Goal: Task Accomplishment & Management: Manage account settings

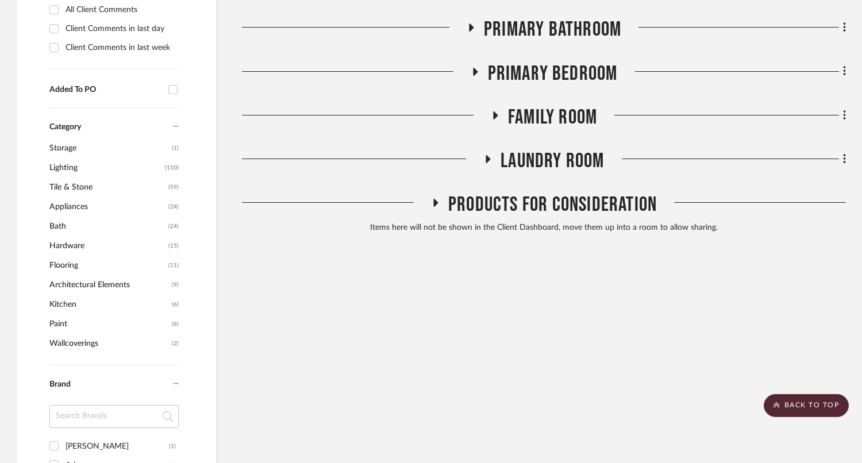
scroll to position [664, 0]
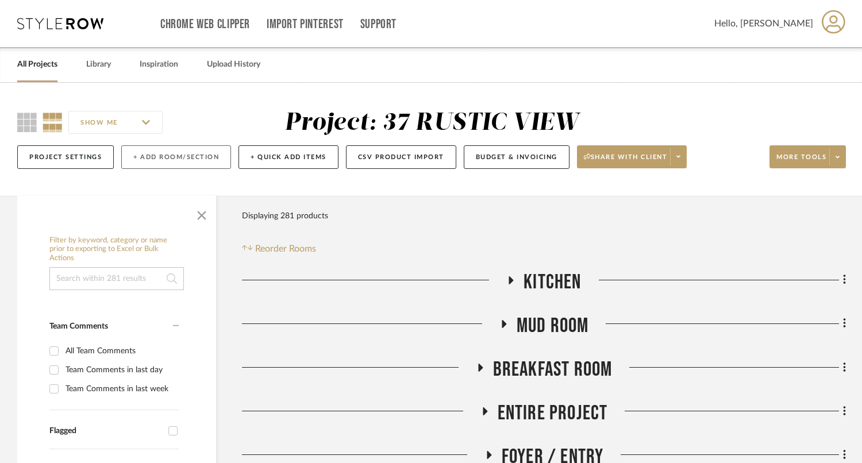
click at [166, 157] on button "+ Add Room/Section" at bounding box center [176, 157] width 110 height 24
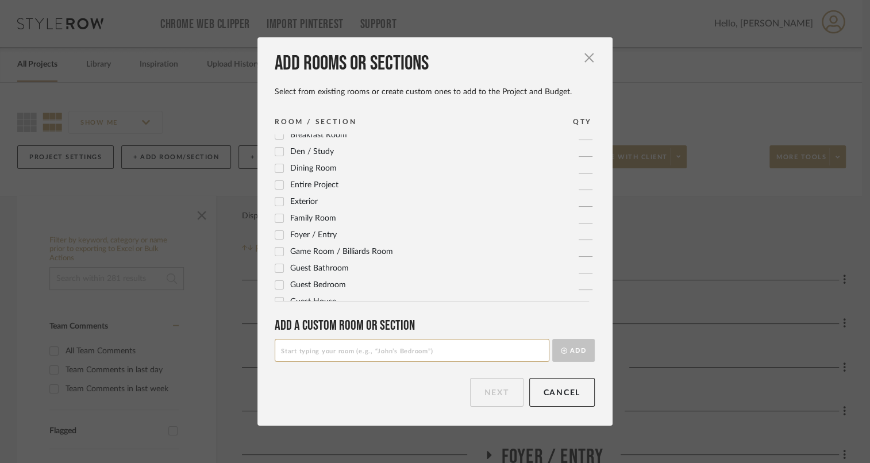
scroll to position [76, 0]
click at [334, 350] on input at bounding box center [412, 350] width 275 height 23
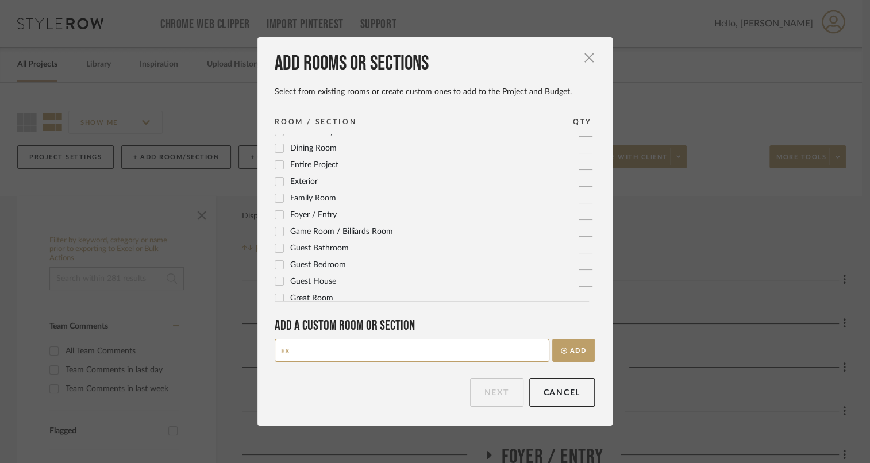
type input "E"
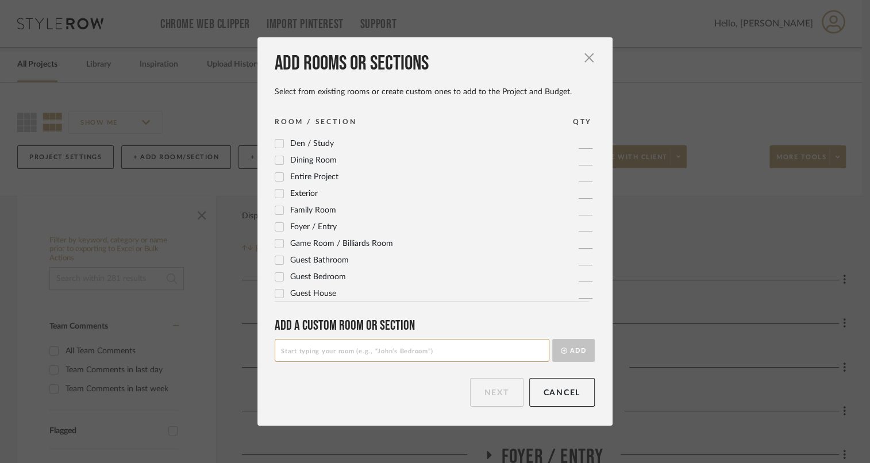
scroll to position [42, 0]
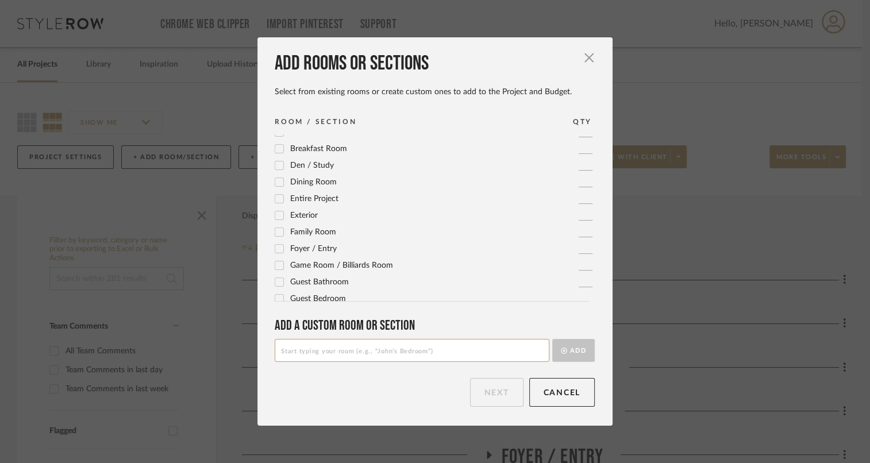
click at [301, 216] on span "Exterior" at bounding box center [304, 215] width 28 height 8
click at [498, 398] on button "Next" at bounding box center [496, 392] width 53 height 29
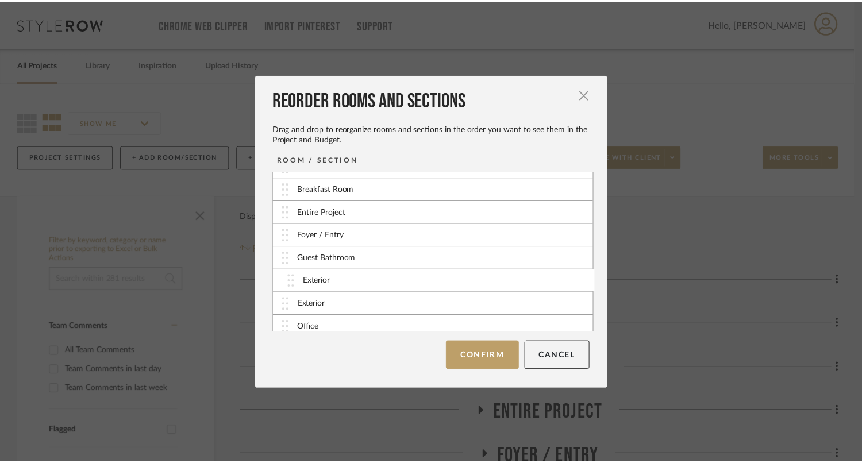
scroll to position [46, 0]
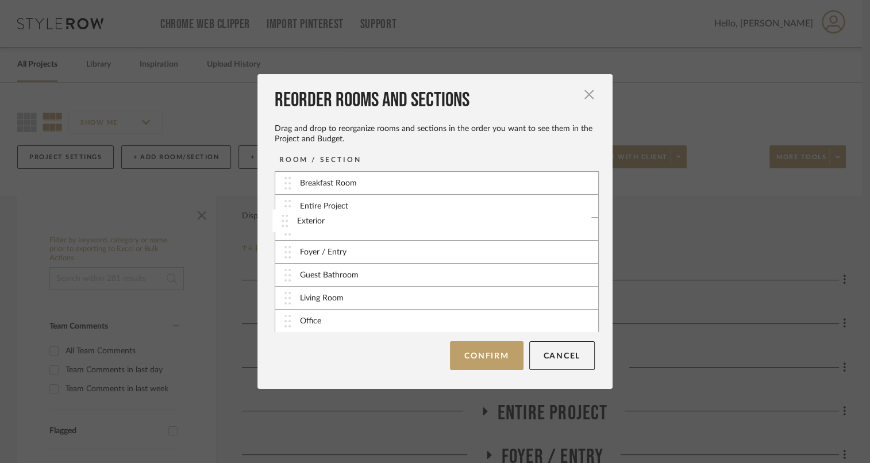
drag, startPoint x: 283, startPoint y: 318, endPoint x: 284, endPoint y: 218, distance: 100.0
click at [474, 363] on button "Confirm" at bounding box center [486, 355] width 73 height 29
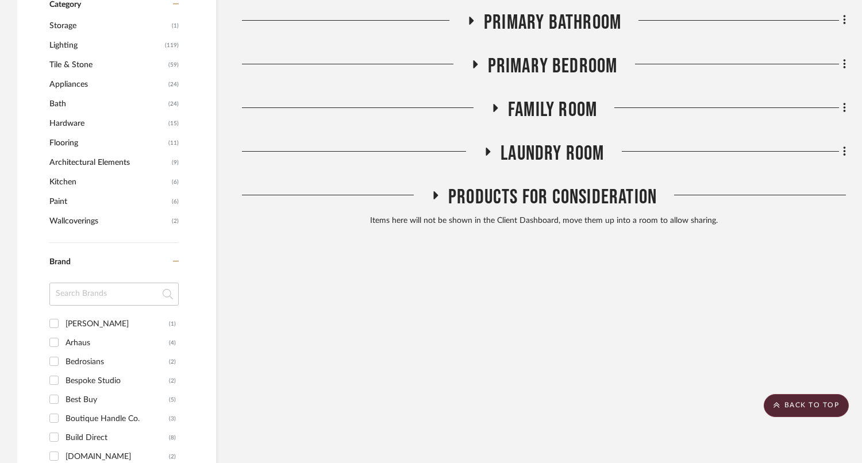
click at [572, 198] on span "Products For Consideration" at bounding box center [552, 197] width 209 height 25
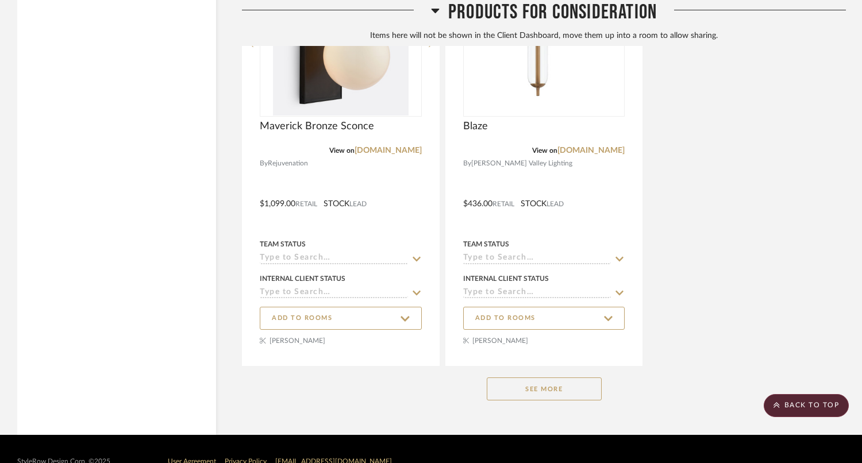
scroll to position [1989, 0]
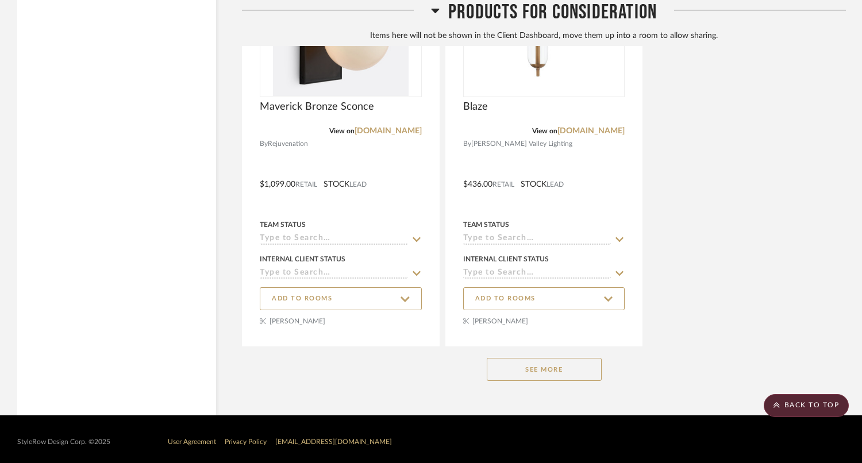
click at [548, 369] on button "See More" at bounding box center [544, 369] width 115 height 23
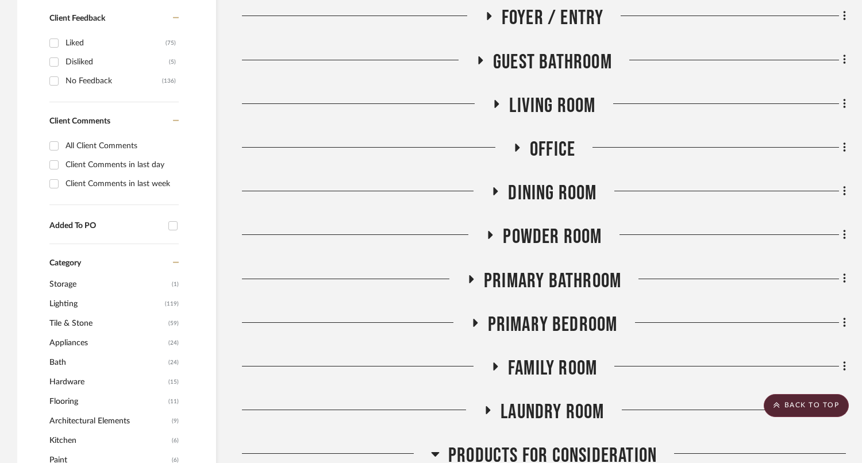
scroll to position [545, 0]
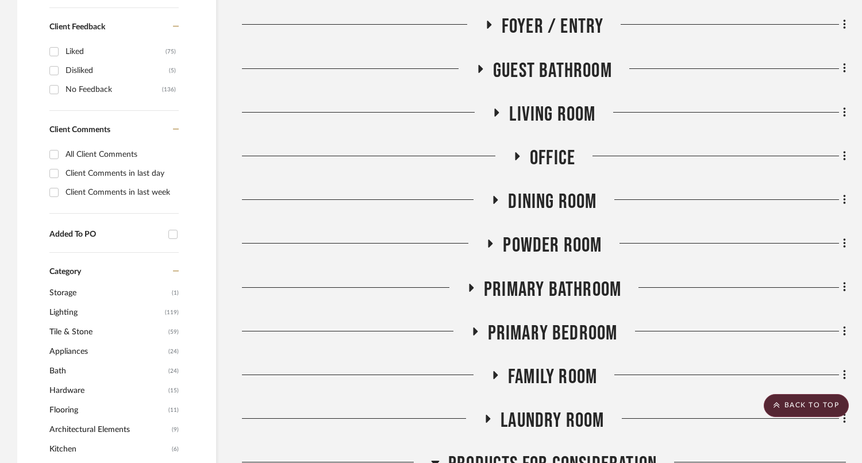
click at [512, 30] on span "Foyer / Entry" at bounding box center [553, 26] width 102 height 25
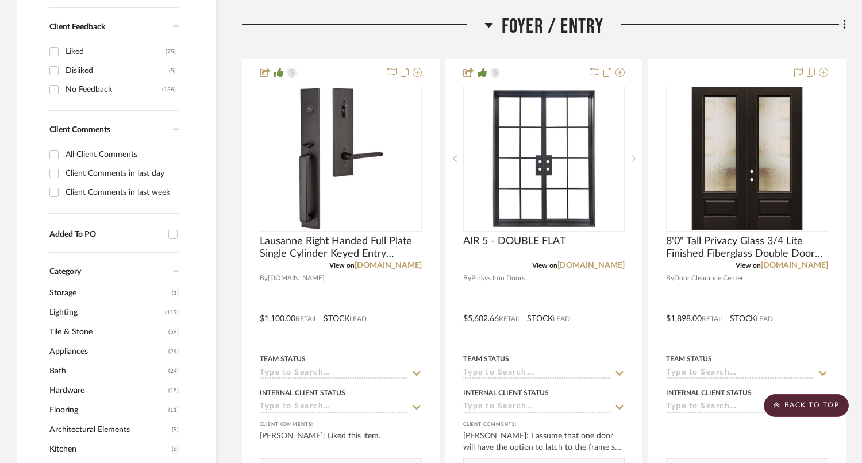
click at [509, 34] on span "Foyer / Entry" at bounding box center [553, 26] width 102 height 25
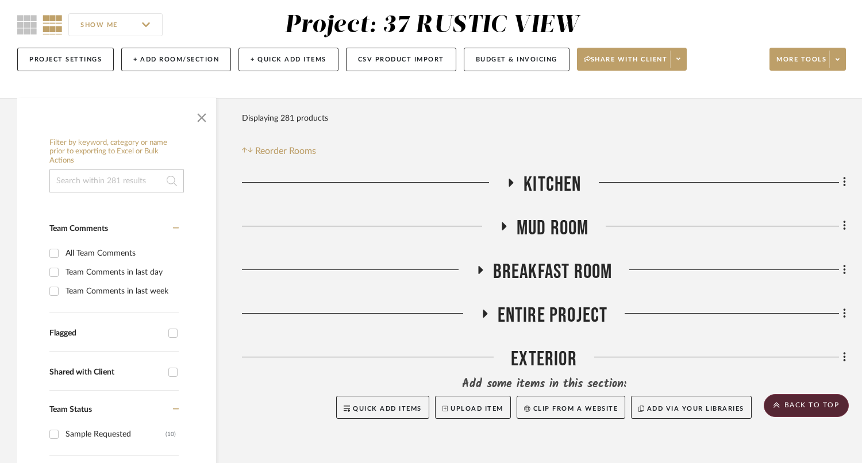
scroll to position [0, 0]
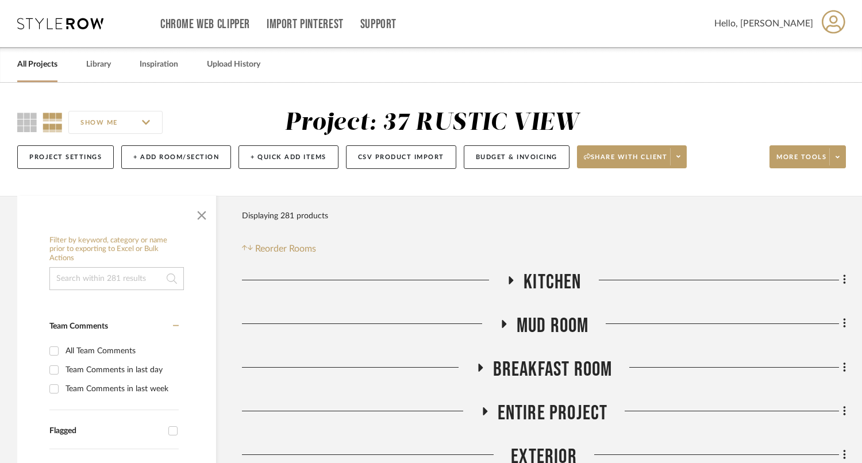
click at [118, 68] on div "All Projects Library Inspiration Upload History" at bounding box center [431, 64] width 862 height 35
click at [100, 67] on link "Library" at bounding box center [98, 65] width 25 height 16
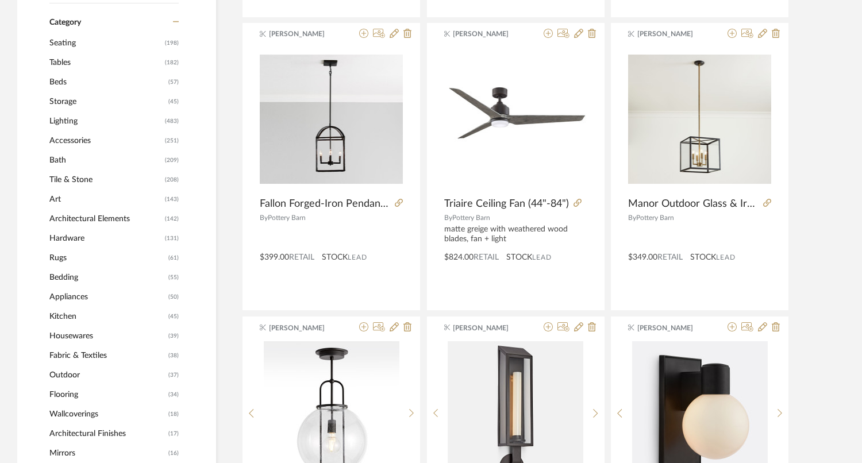
scroll to position [512, 0]
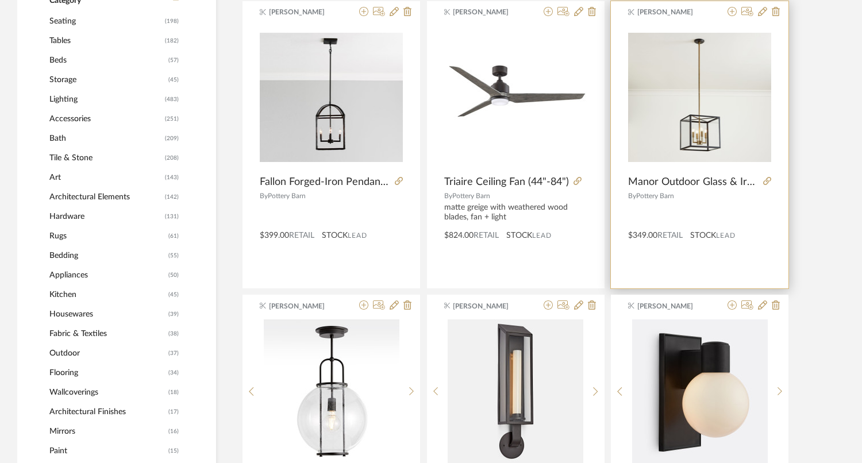
click at [680, 211] on div at bounding box center [699, 213] width 143 height 20
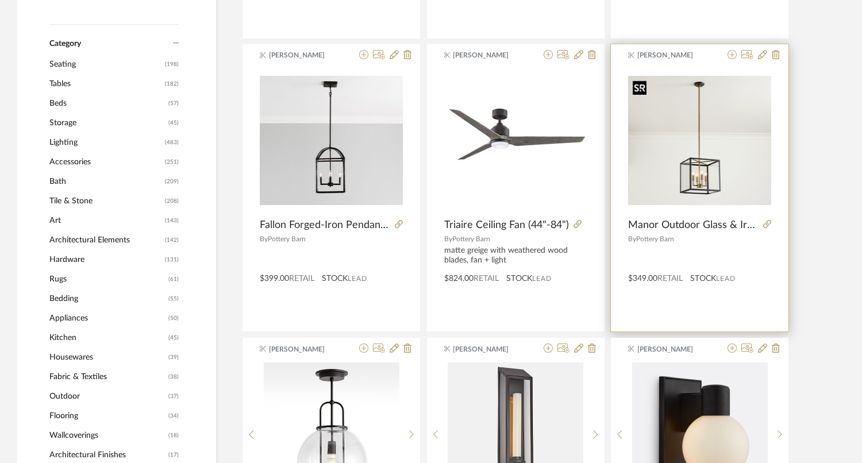
scroll to position [467, 0]
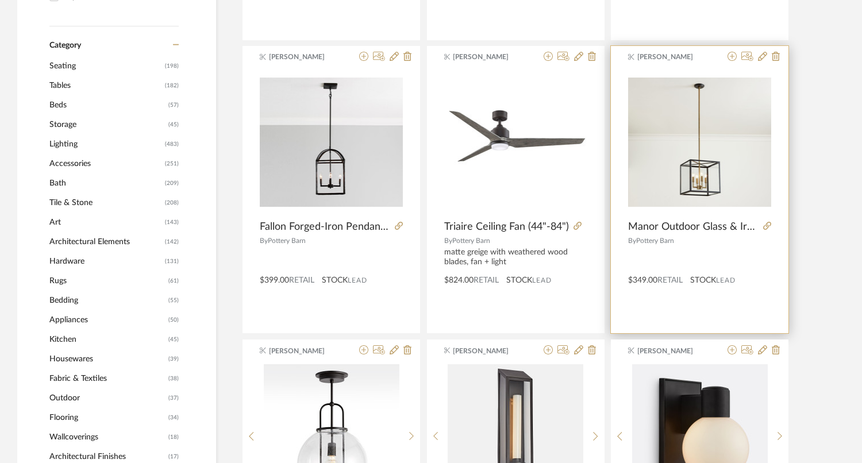
click at [691, 64] on div "Jewel Davis Manor Outdoor Glass & Iron Square Pendant (14"-20") By Pottery Barn…" at bounding box center [700, 189] width 178 height 287
click at [681, 59] on span "[PERSON_NAME]" at bounding box center [673, 57] width 72 height 10
click at [734, 57] on icon at bounding box center [731, 56] width 9 height 9
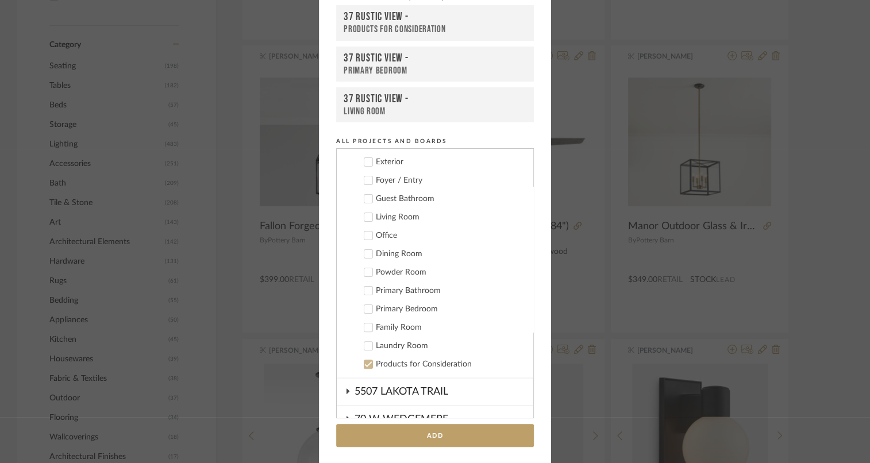
scroll to position [209, 0]
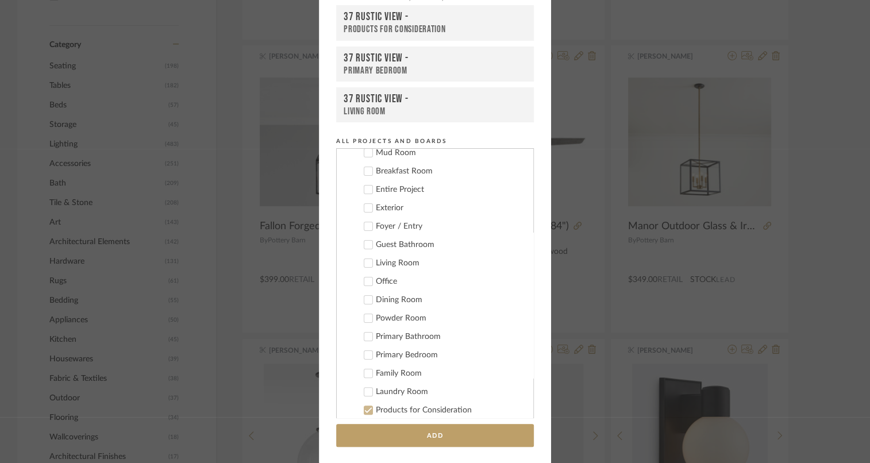
click at [385, 210] on div "Exterior" at bounding box center [450, 208] width 148 height 10
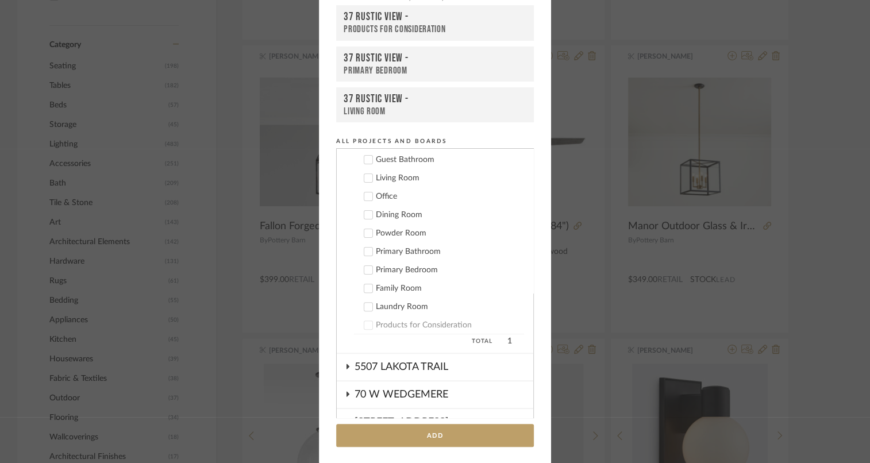
scroll to position [342, 0]
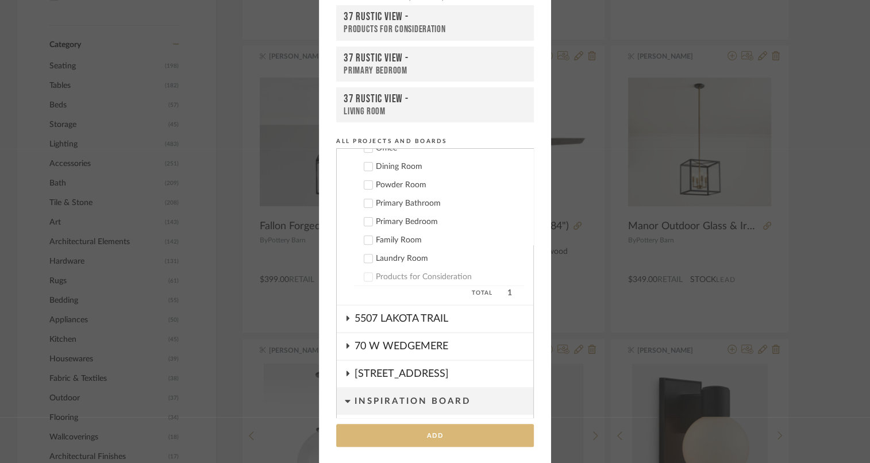
click at [431, 441] on button "Add" at bounding box center [435, 436] width 198 height 24
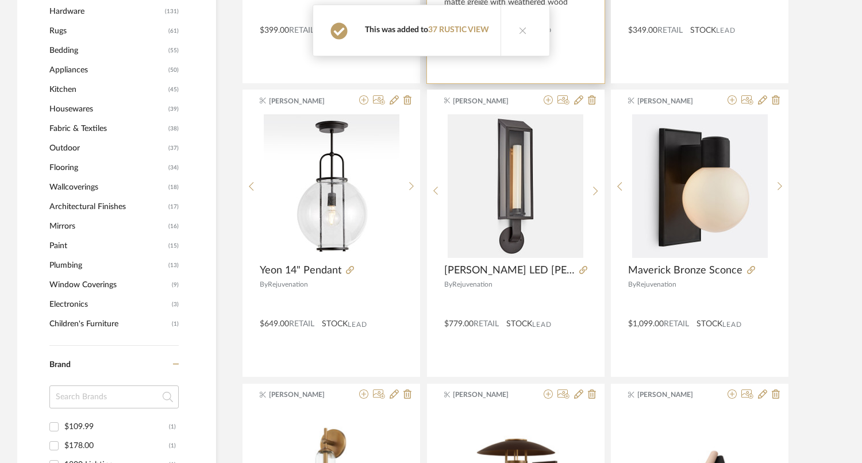
scroll to position [737, 0]
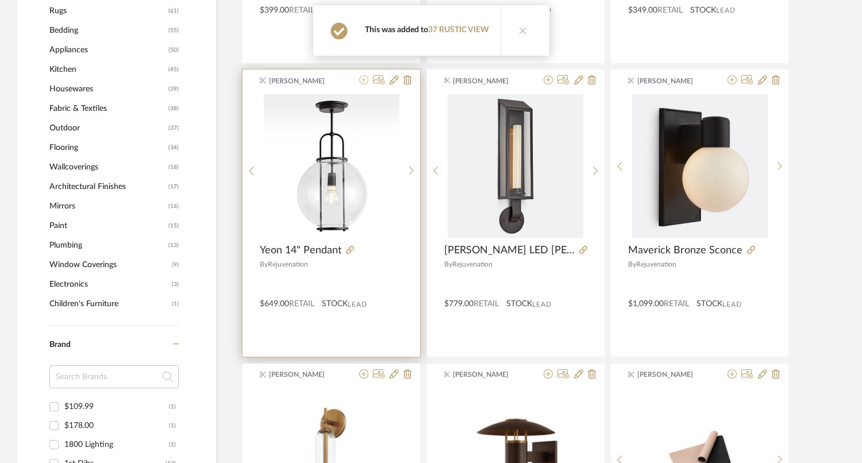
click at [362, 80] on icon at bounding box center [363, 79] width 9 height 9
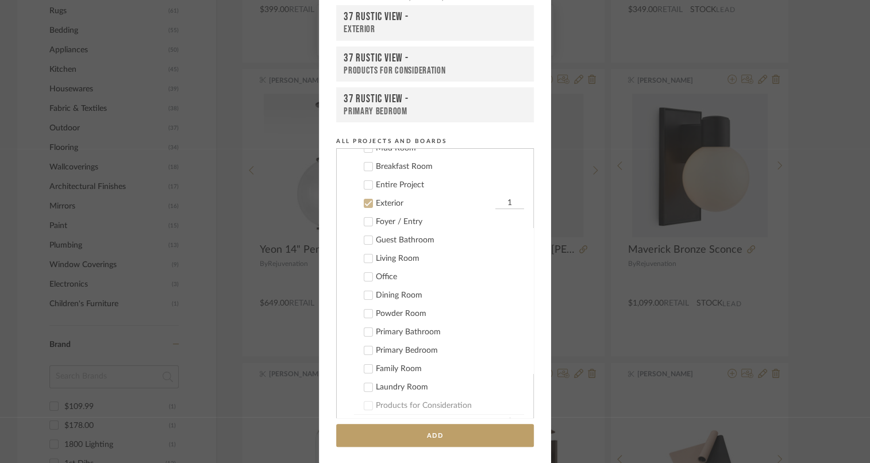
scroll to position [217, 0]
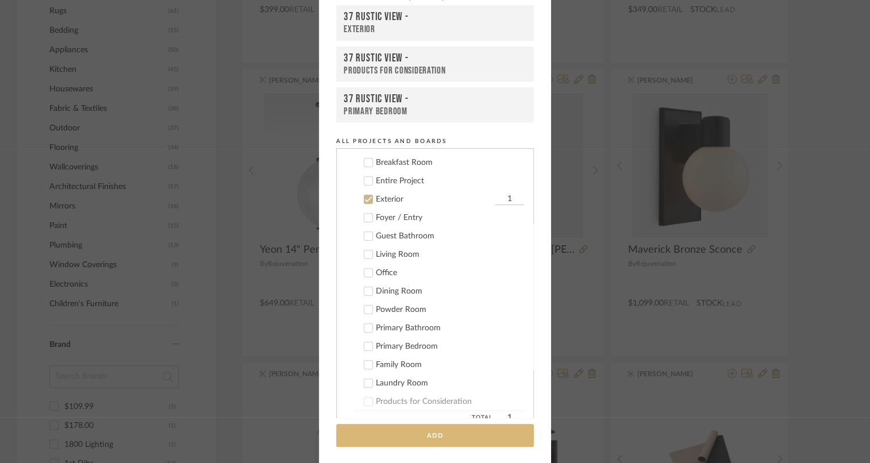
click at [384, 433] on button "Add" at bounding box center [435, 436] width 198 height 24
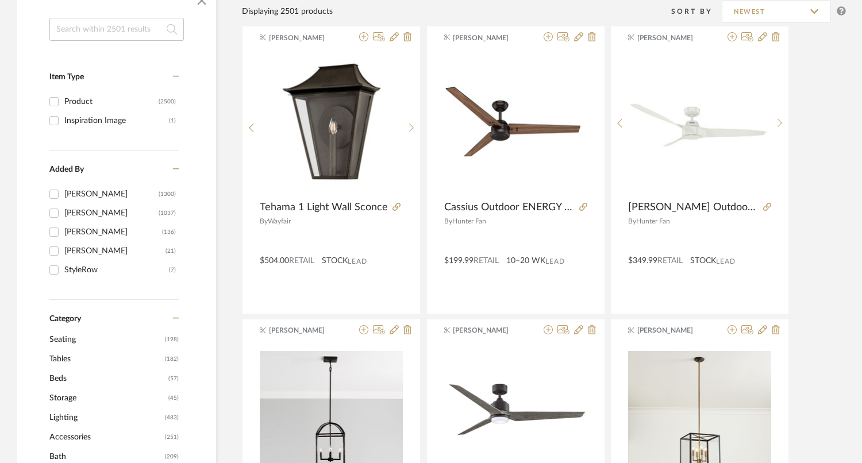
scroll to position [0, 0]
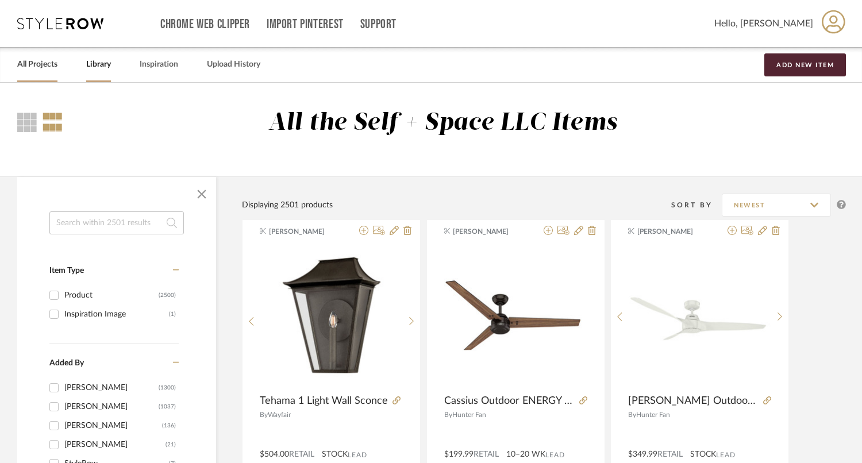
click at [22, 72] on link "All Projects" at bounding box center [37, 65] width 40 height 16
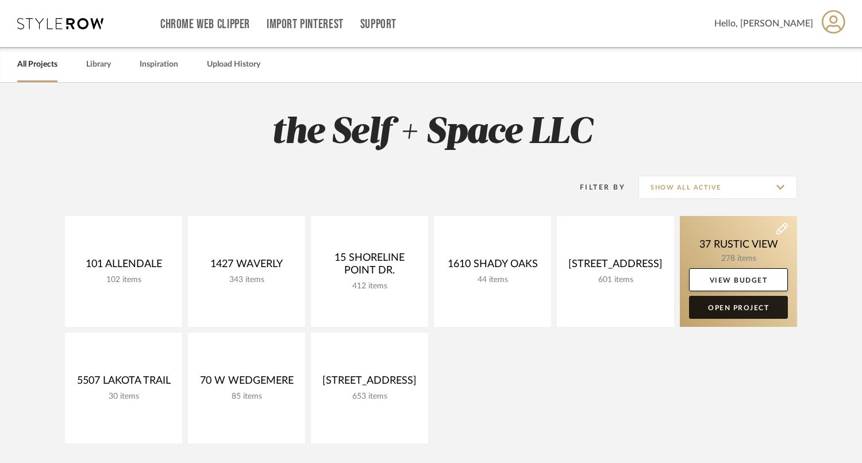
click at [743, 316] on link "Open Project" at bounding box center [738, 307] width 99 height 23
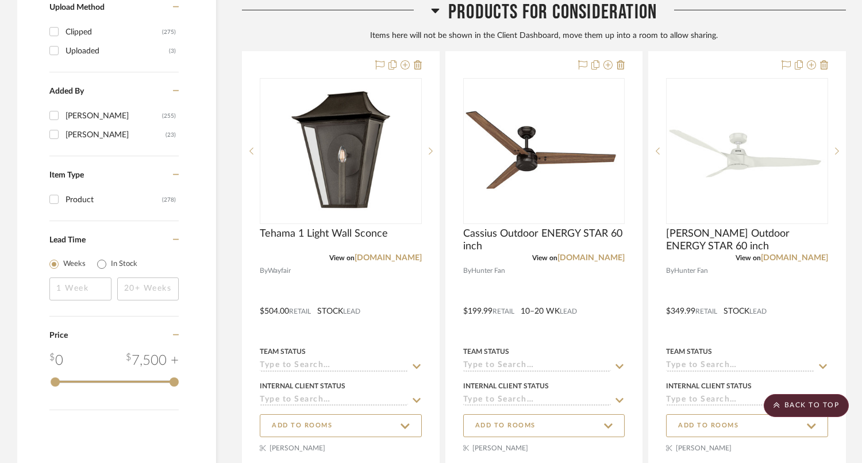
scroll to position [1474, 0]
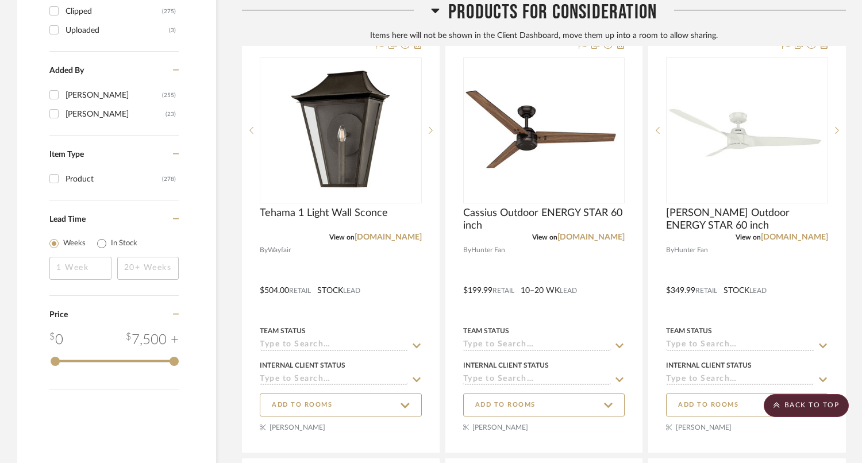
click at [404, 44] on div "Products For Consideration Items here will not be shown in the Client Dashboard…" at bounding box center [544, 23] width 604 height 46
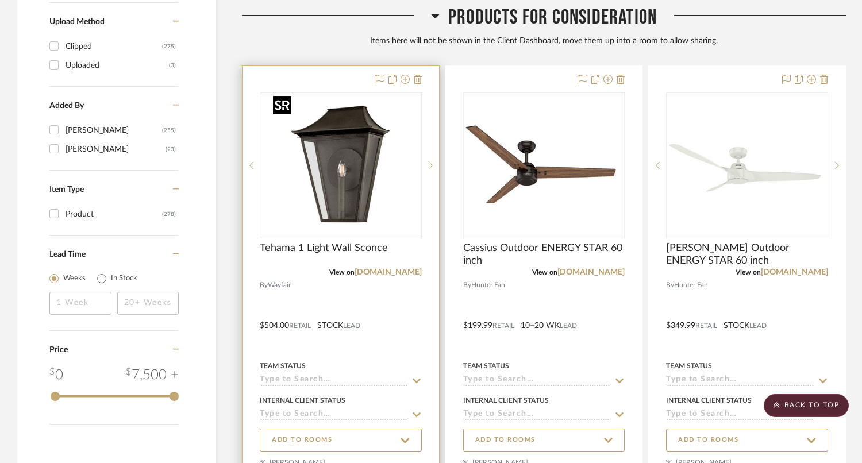
scroll to position [1431, 0]
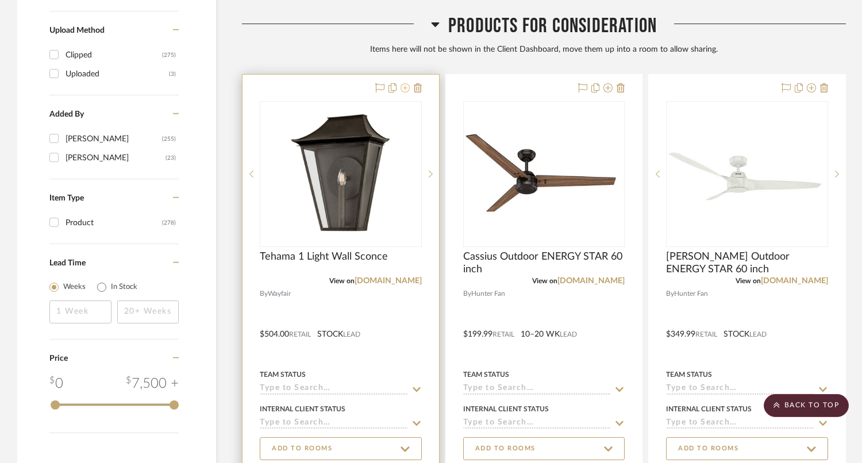
click at [404, 89] on icon at bounding box center [404, 87] width 9 height 9
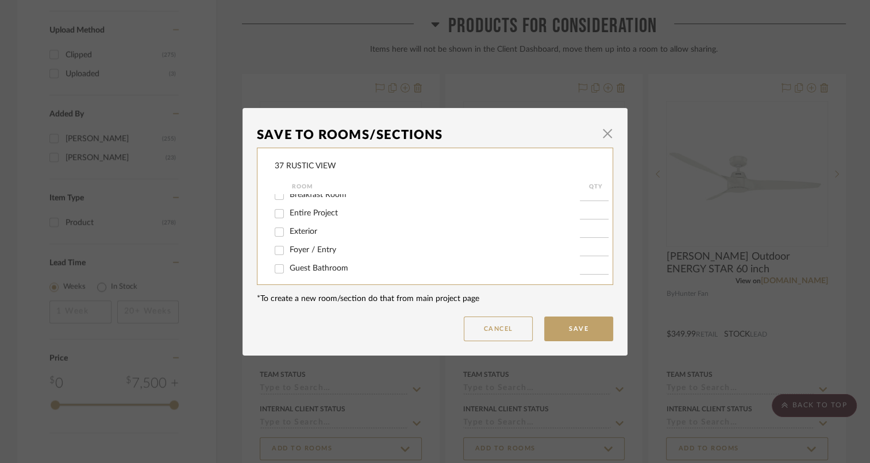
scroll to position [60, 0]
click at [306, 219] on span "Exterior" at bounding box center [304, 215] width 28 height 8
click at [288, 220] on input "Exterior" at bounding box center [279, 216] width 18 height 18
checkbox input "true"
type input "1"
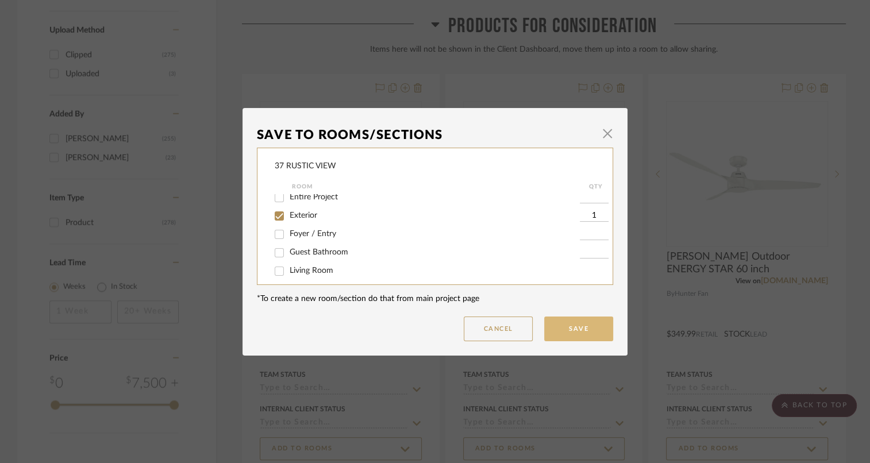
click at [585, 334] on button "Save" at bounding box center [578, 329] width 69 height 25
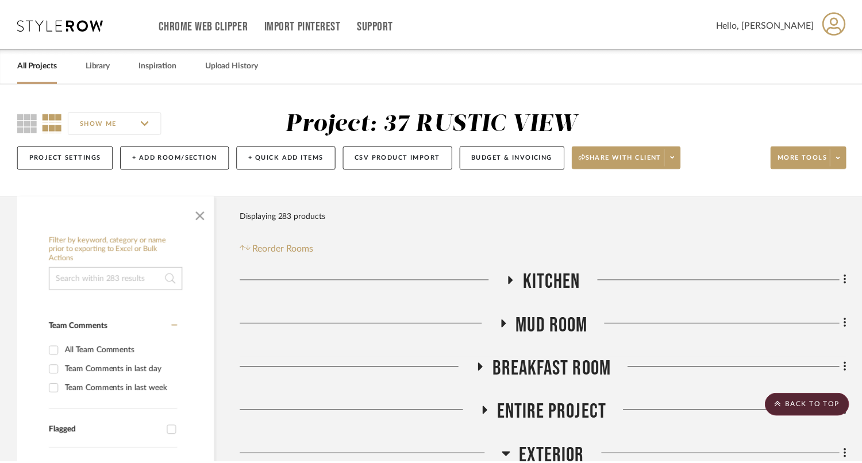
scroll to position [1431, 0]
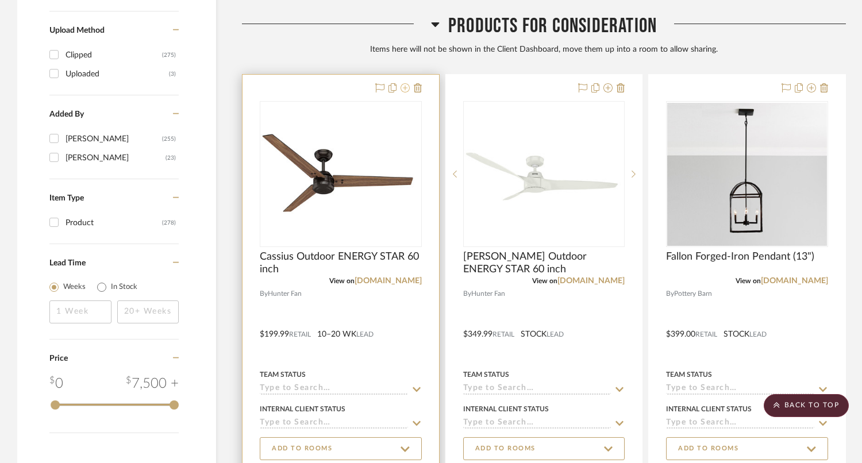
click at [404, 86] on icon at bounding box center [404, 87] width 9 height 9
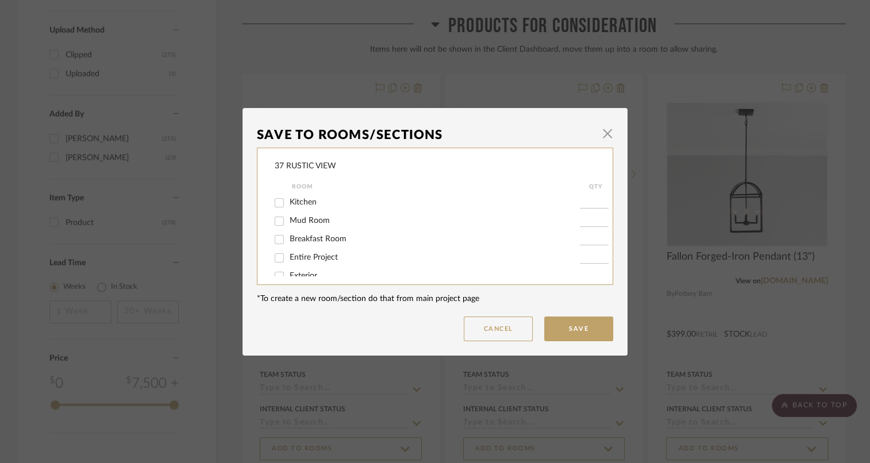
scroll to position [29, 0]
click at [311, 249] on span "Exterior" at bounding box center [304, 247] width 28 height 8
click at [288, 249] on input "Exterior" at bounding box center [279, 247] width 18 height 18
checkbox input "true"
type input "1"
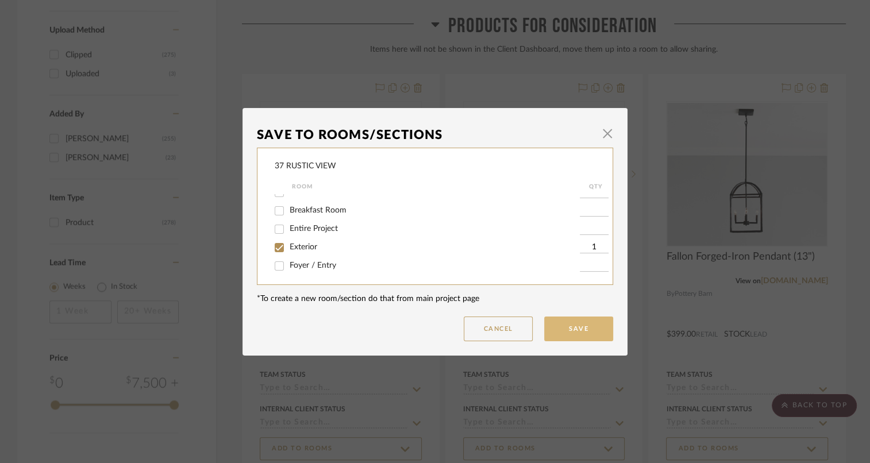
click at [581, 327] on button "Save" at bounding box center [578, 329] width 69 height 25
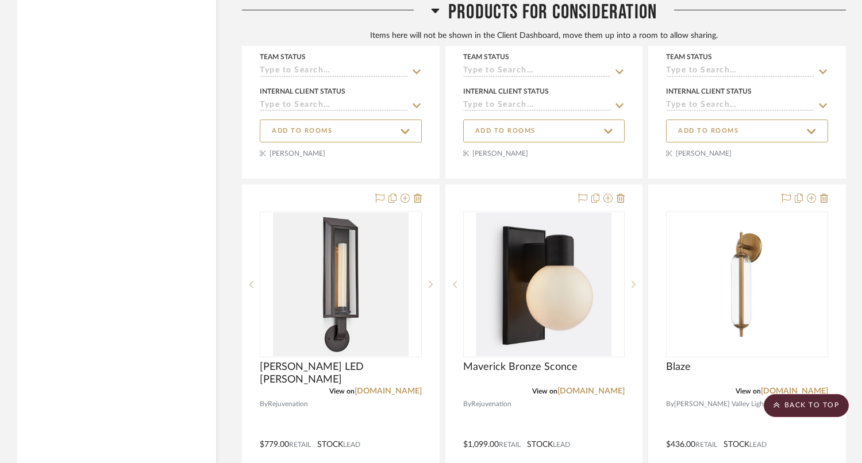
scroll to position [2233, 0]
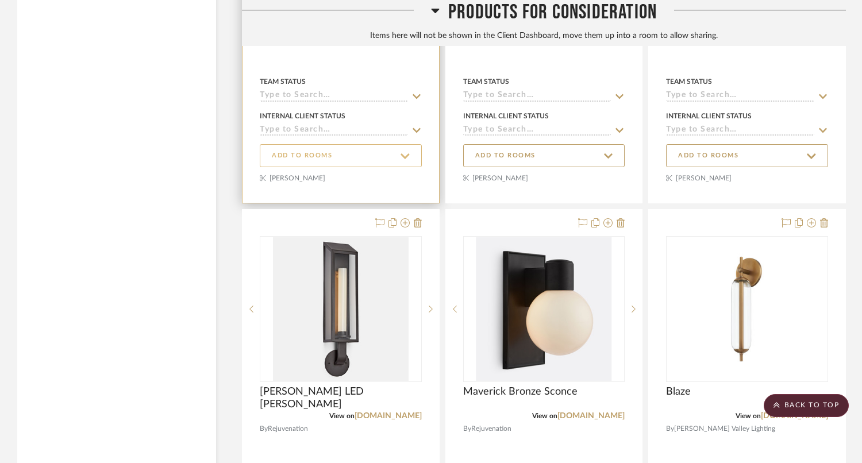
click at [374, 154] on span "ADD TO ROOMS" at bounding box center [341, 156] width 138 height 16
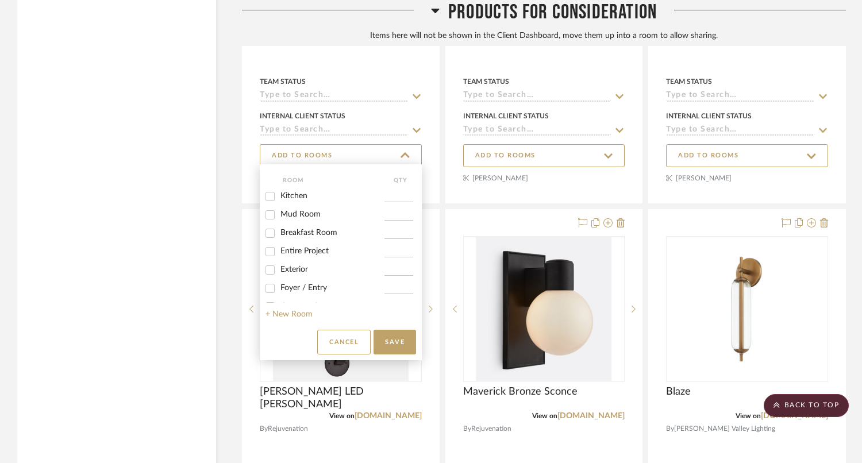
click at [299, 269] on span "Exterior" at bounding box center [294, 269] width 28 height 8
click at [279, 269] on input "Exterior" at bounding box center [270, 270] width 18 height 18
checkbox input "true"
type input "1"
click at [399, 339] on button "Save" at bounding box center [394, 342] width 43 height 25
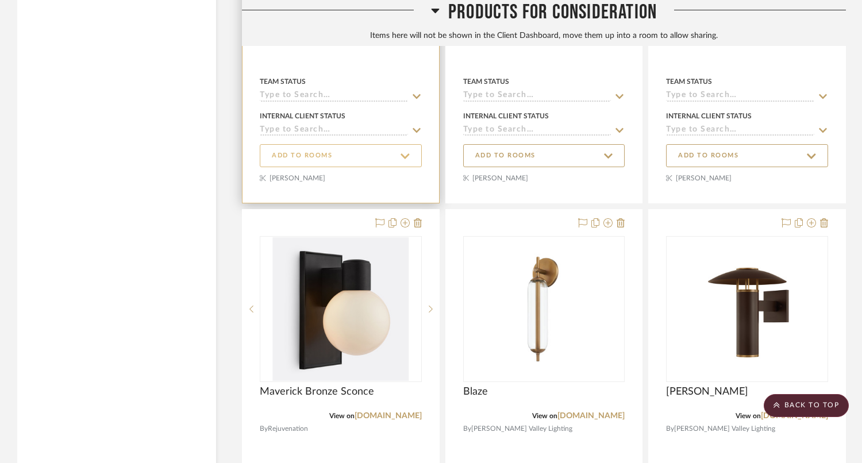
click at [364, 156] on span "ADD TO ROOMS" at bounding box center [341, 156] width 138 height 16
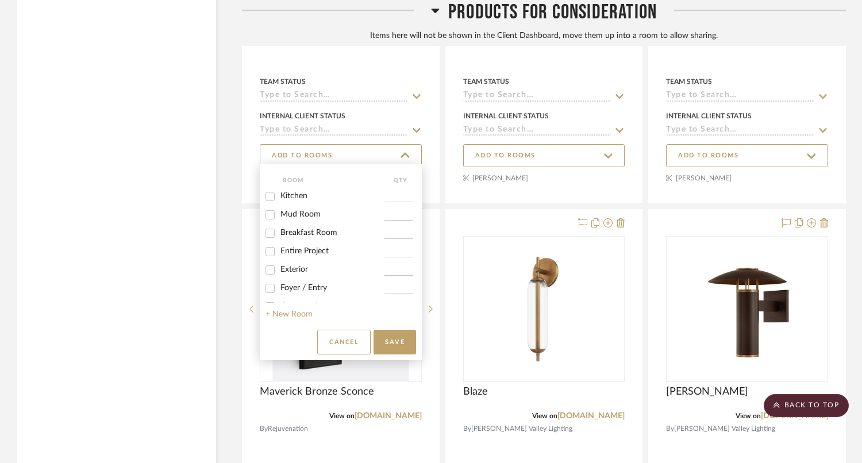
click at [301, 271] on span "Exterior" at bounding box center [294, 269] width 28 height 8
click at [279, 271] on input "Exterior" at bounding box center [270, 270] width 18 height 18
checkbox input "true"
type input "1"
click at [413, 348] on button "Save" at bounding box center [394, 342] width 43 height 25
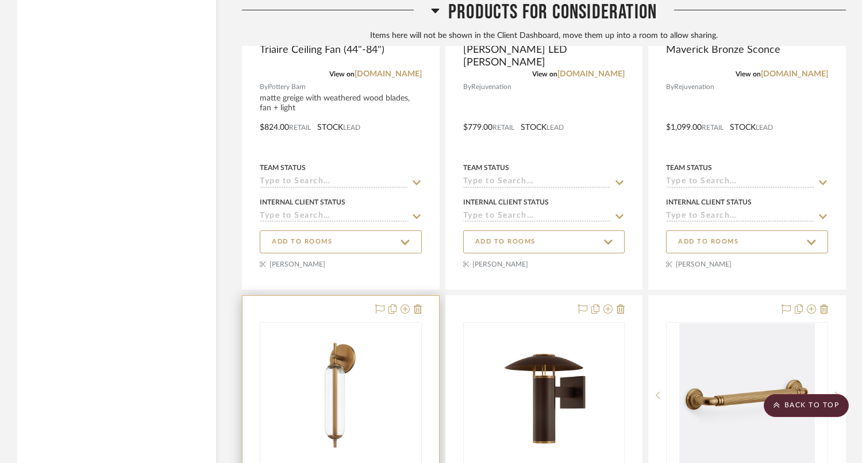
scroll to position [2133, 0]
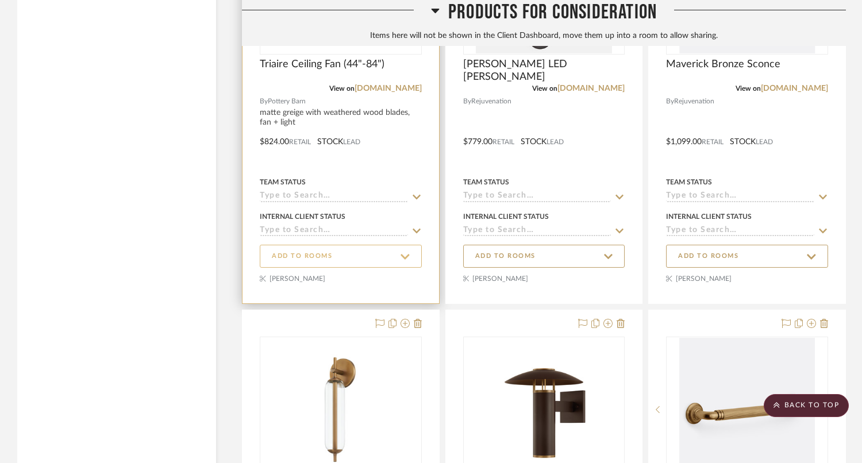
click at [361, 245] on button "ADD TO ROOMS" at bounding box center [341, 256] width 162 height 23
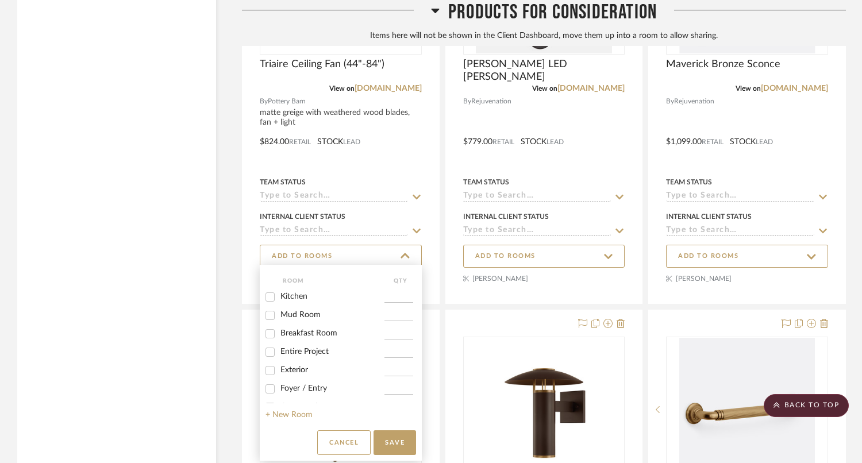
click at [326, 356] on span "Entire Project" at bounding box center [304, 352] width 48 height 8
click at [279, 357] on input "Entire Project" at bounding box center [270, 352] width 18 height 18
checkbox input "true"
type input "1"
click at [311, 375] on label "Exterior" at bounding box center [332, 370] width 104 height 10
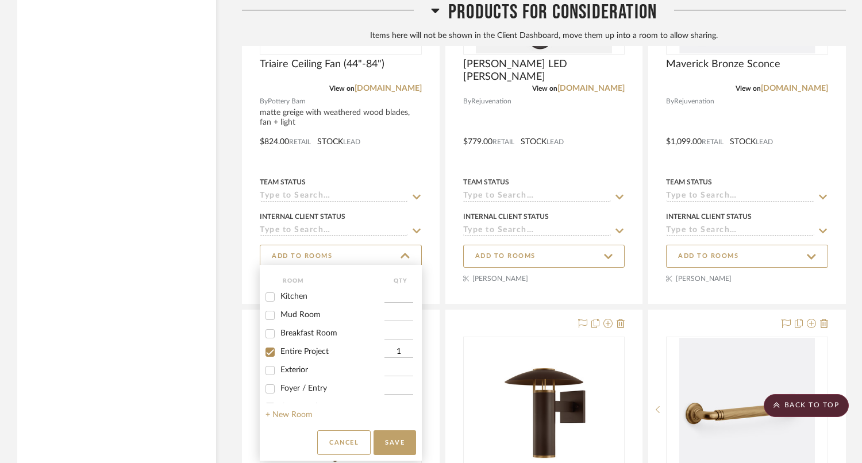
click at [279, 376] on input "Exterior" at bounding box center [270, 370] width 18 height 18
checkbox input "true"
type input "1"
click at [321, 355] on span "Entire Project" at bounding box center [304, 352] width 48 height 8
click at [279, 355] on input "Entire Project" at bounding box center [270, 352] width 18 height 18
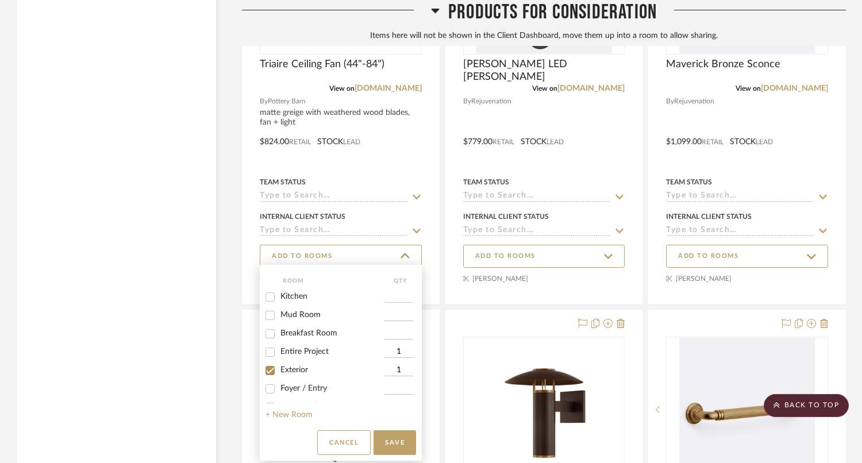
checkbox input "false"
click at [397, 437] on button "Save" at bounding box center [394, 442] width 43 height 25
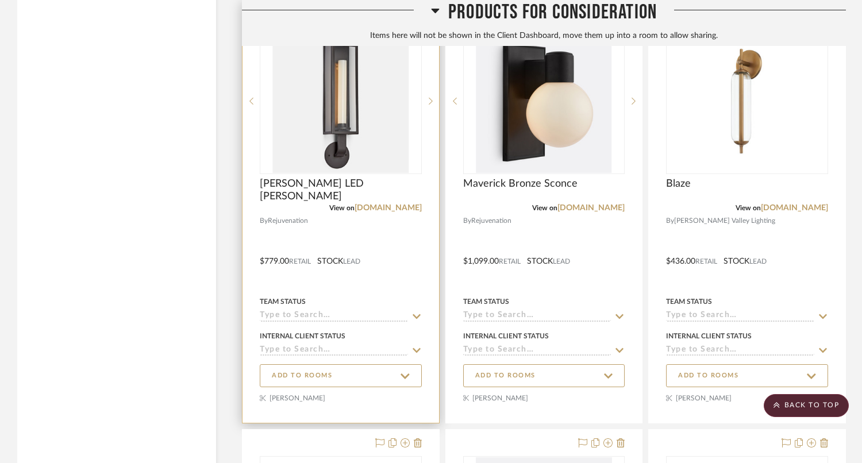
scroll to position [2508, 0]
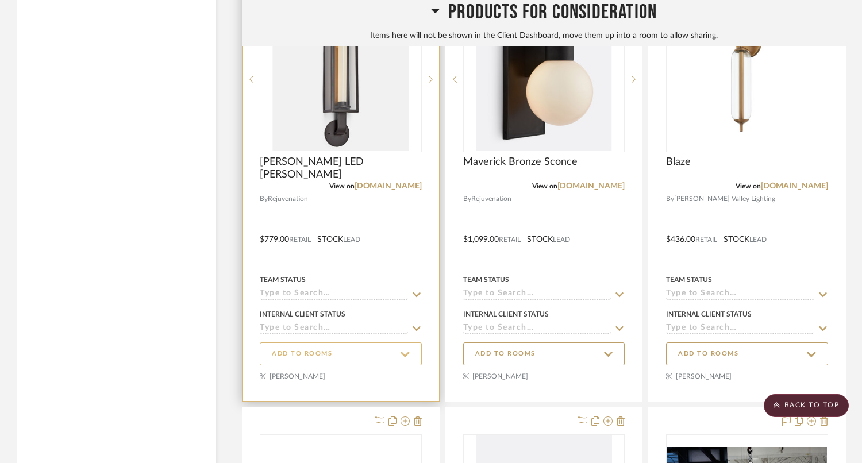
click at [313, 349] on span "ADD TO ROOMS" at bounding box center [302, 354] width 60 height 10
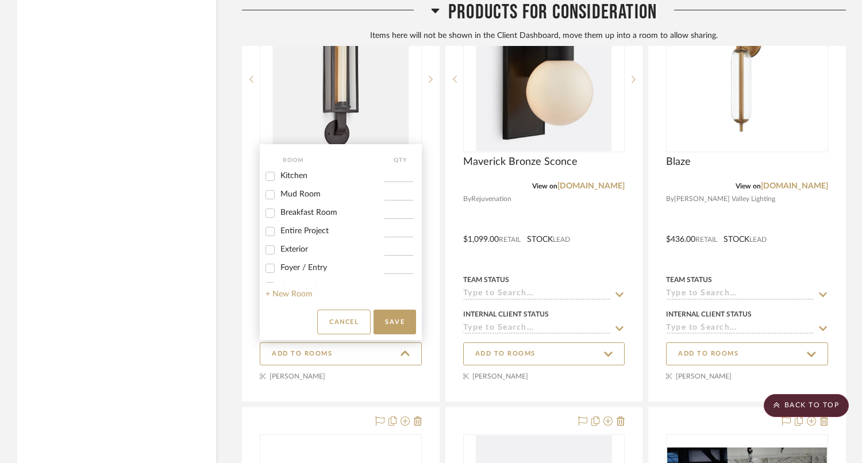
click at [286, 259] on div "Exterior" at bounding box center [324, 250] width 119 height 18
click at [296, 252] on span "Exterior" at bounding box center [294, 249] width 28 height 8
click at [279, 252] on input "Exterior" at bounding box center [270, 250] width 18 height 18
checkbox input "true"
type input "1"
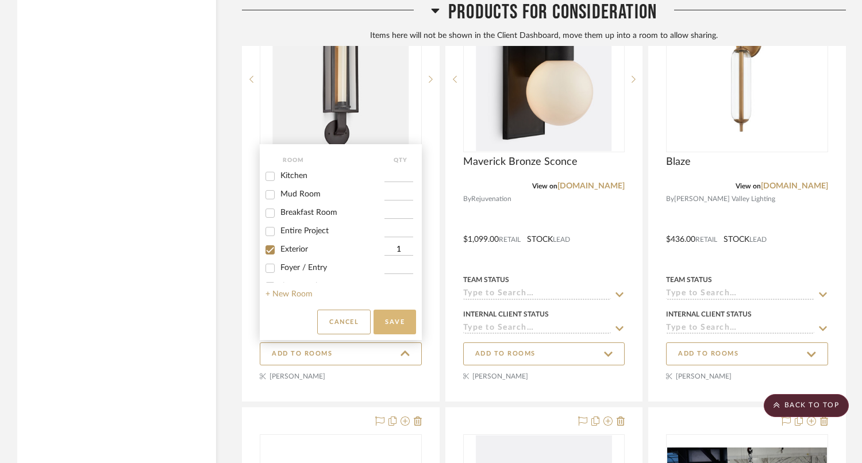
click at [383, 328] on button "Save" at bounding box center [394, 322] width 43 height 25
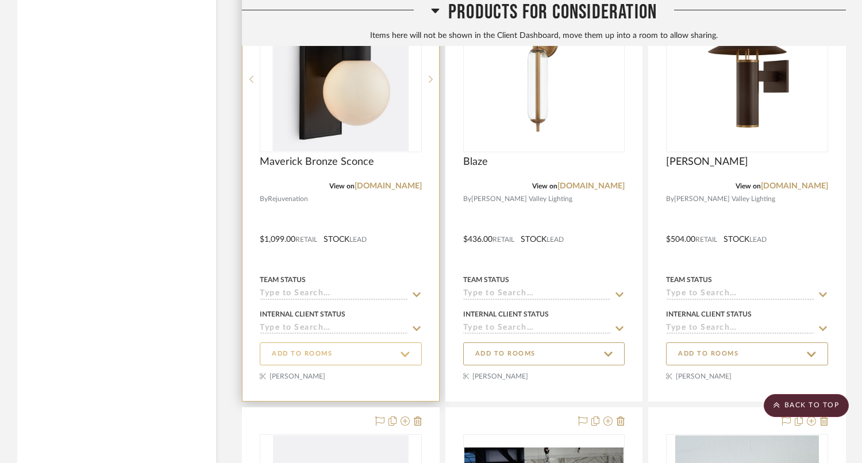
click at [340, 348] on span "ADD TO ROOMS" at bounding box center [341, 354] width 138 height 16
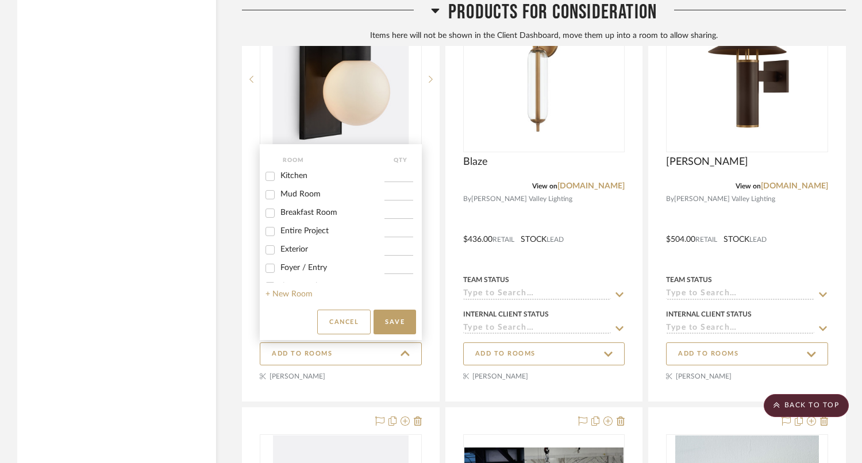
click at [296, 252] on span "Exterior" at bounding box center [294, 249] width 28 height 8
click at [279, 252] on input "Exterior" at bounding box center [270, 250] width 18 height 18
checkbox input "true"
type input "1"
click at [394, 321] on button "Save" at bounding box center [394, 322] width 43 height 25
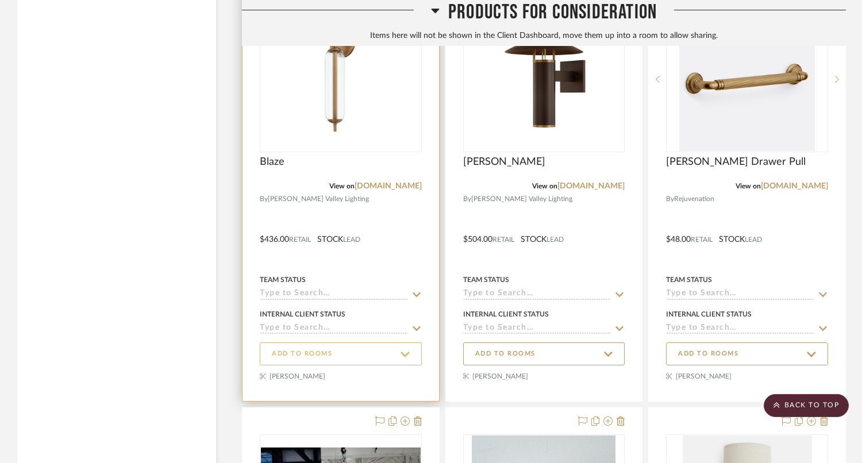
click at [306, 358] on span "ADD TO ROOMS" at bounding box center [341, 354] width 138 height 16
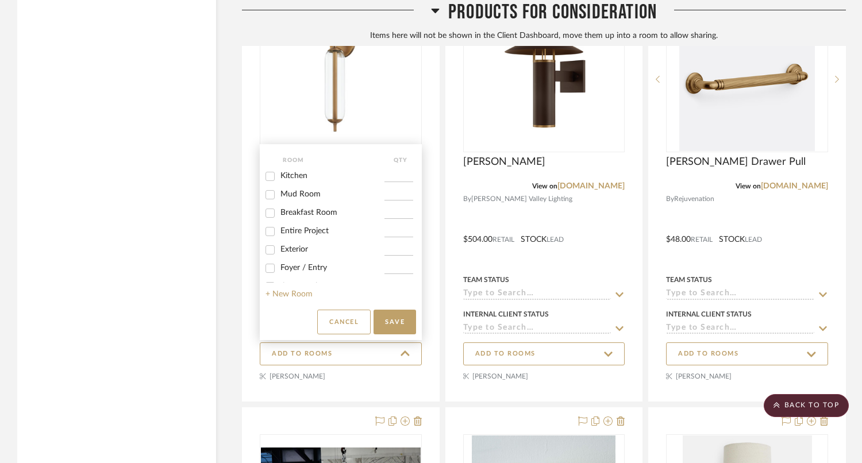
click at [298, 259] on div "Exterior" at bounding box center [324, 250] width 119 height 18
click at [295, 252] on span "Exterior" at bounding box center [294, 249] width 28 height 8
click at [279, 252] on input "Exterior" at bounding box center [270, 250] width 18 height 18
checkbox input "true"
type input "1"
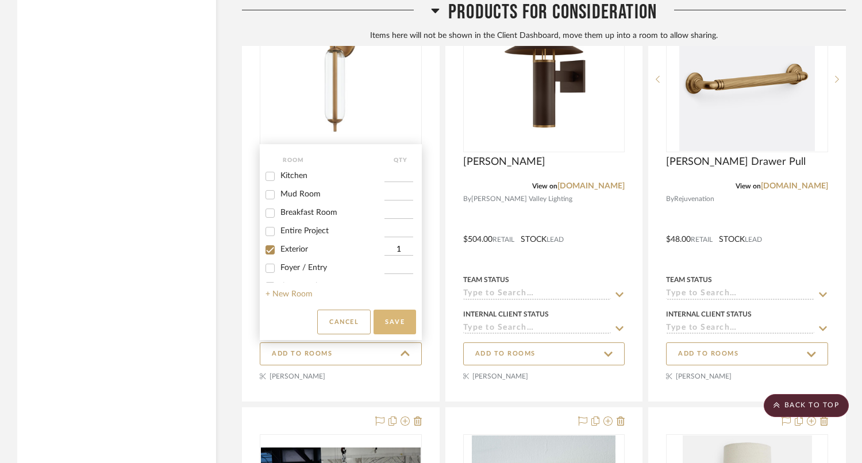
click at [405, 326] on button "Save" at bounding box center [394, 322] width 43 height 25
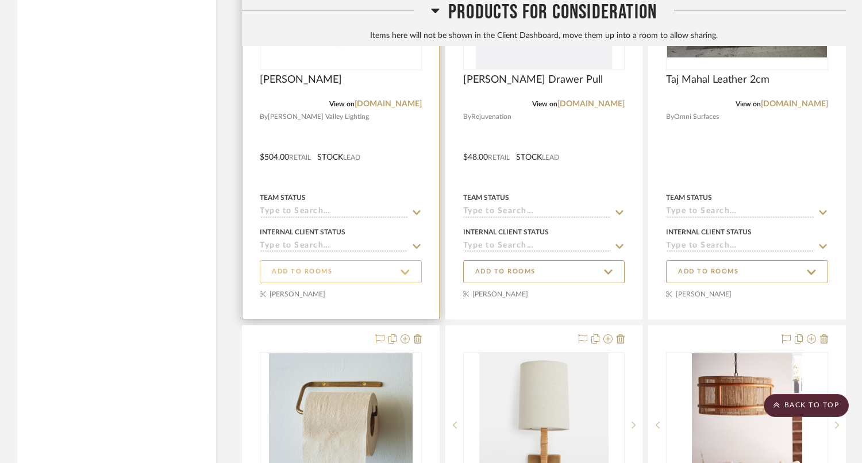
click at [329, 276] on span "ADD TO ROOMS" at bounding box center [341, 272] width 138 height 16
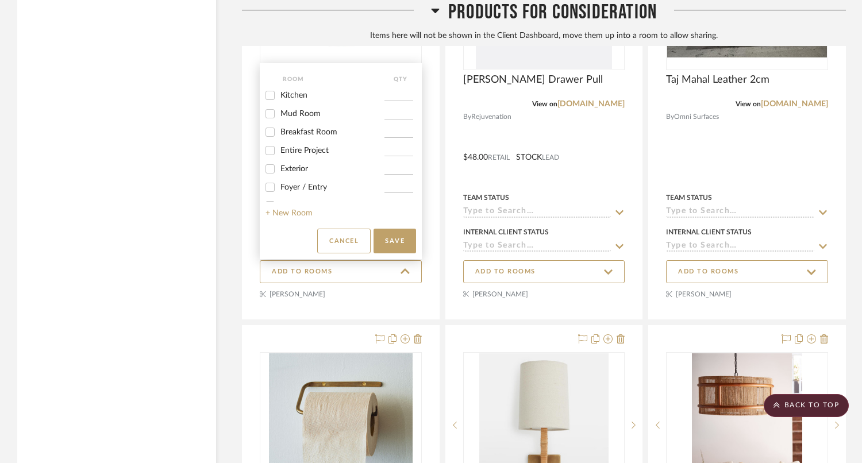
click at [298, 167] on span "Exterior" at bounding box center [294, 169] width 28 height 8
click at [279, 167] on input "Exterior" at bounding box center [270, 169] width 18 height 18
checkbox input "true"
type input "1"
click at [385, 242] on button "Save" at bounding box center [394, 241] width 43 height 25
